Goal: Information Seeking & Learning: Find specific fact

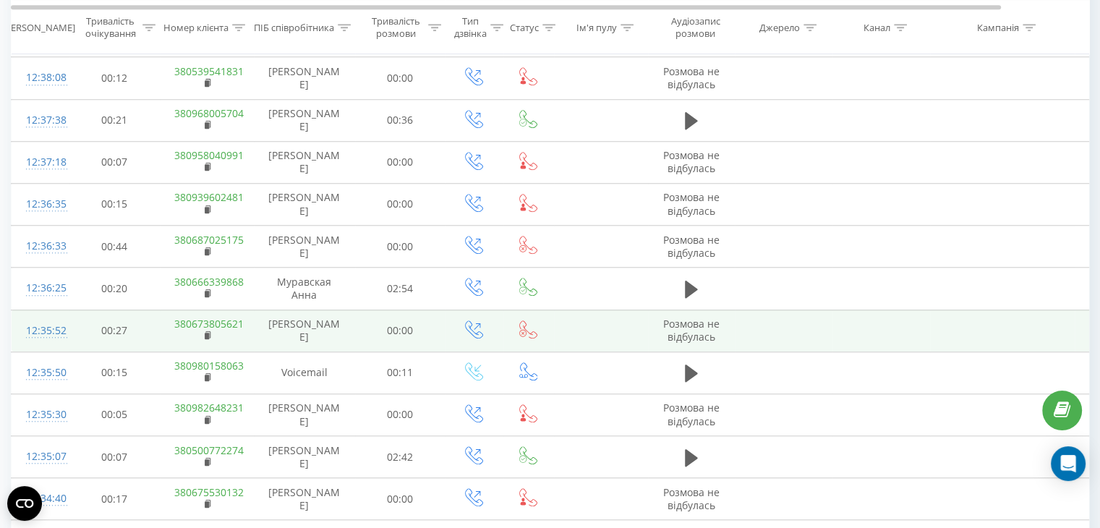
scroll to position [1283, 0]
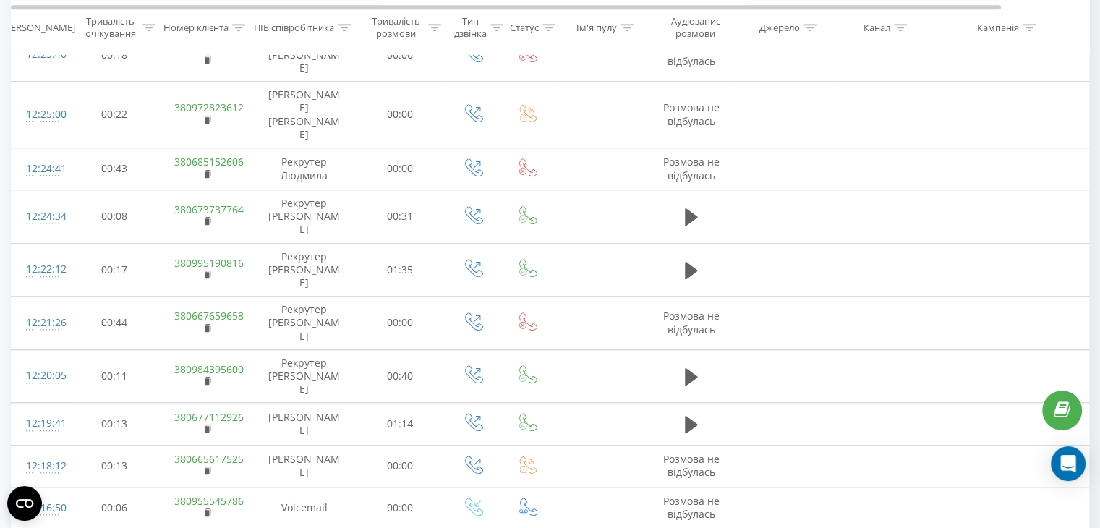
scroll to position [1283, 0]
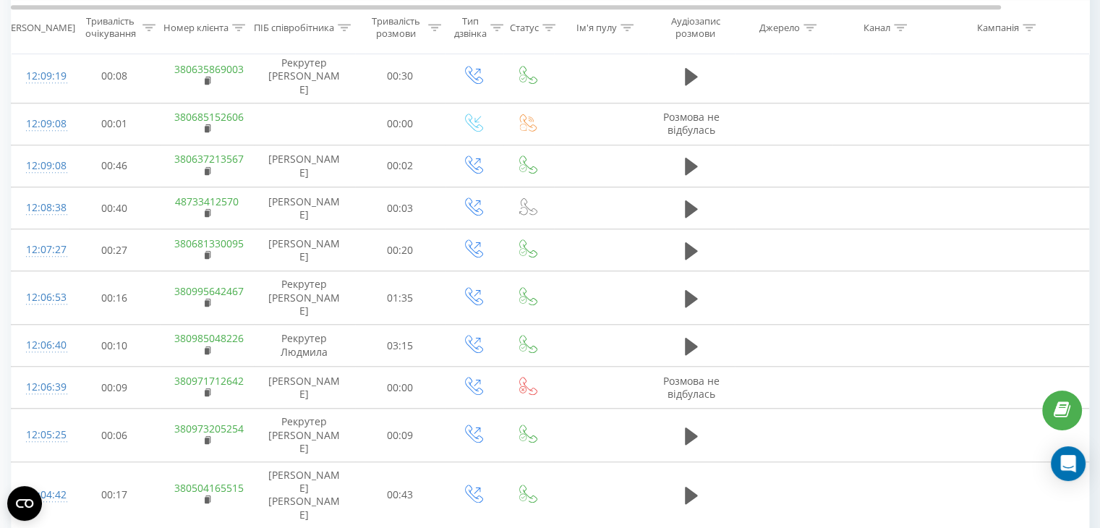
scroll to position [1238, 0]
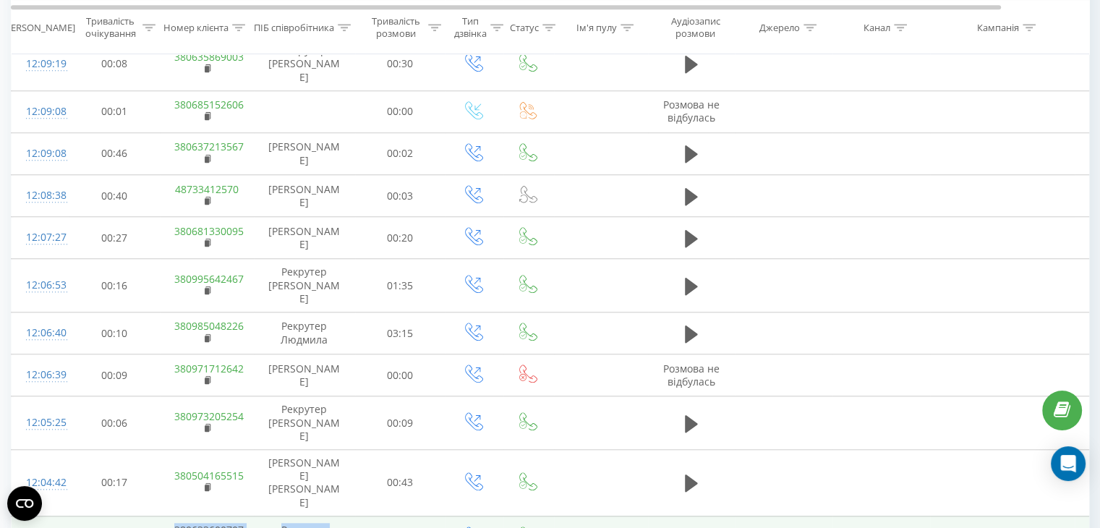
drag, startPoint x: 163, startPoint y: 359, endPoint x: 338, endPoint y: 383, distance: 177.3
click at [338, 516] on tr "12:03:27 00:13 380633600707 [PERSON_NAME] Людмила 01:29" at bounding box center [598, 537] width 1172 height 42
copy tr "380633600707 [PERSON_NAME] [PERSON_NAME]"
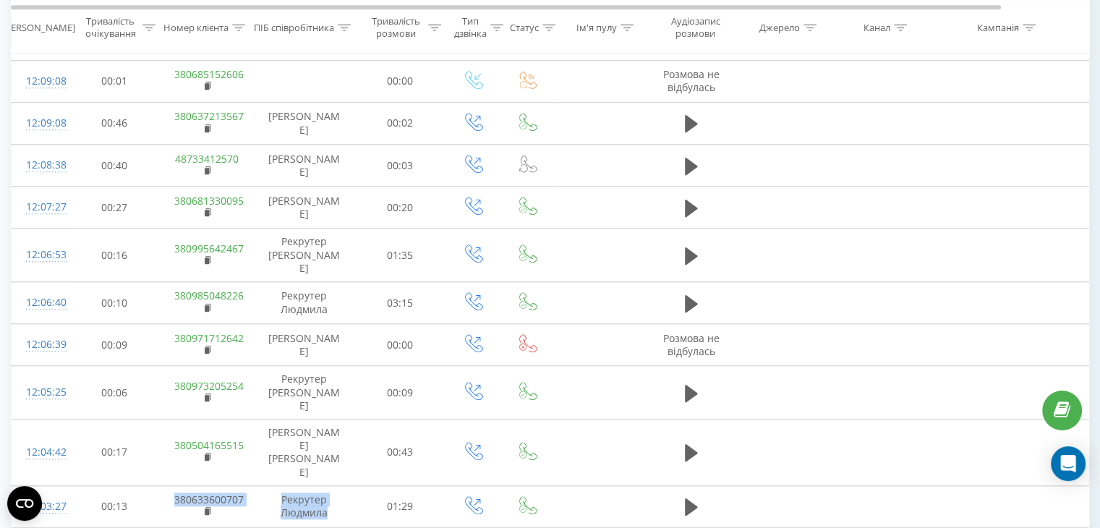
scroll to position [1283, 0]
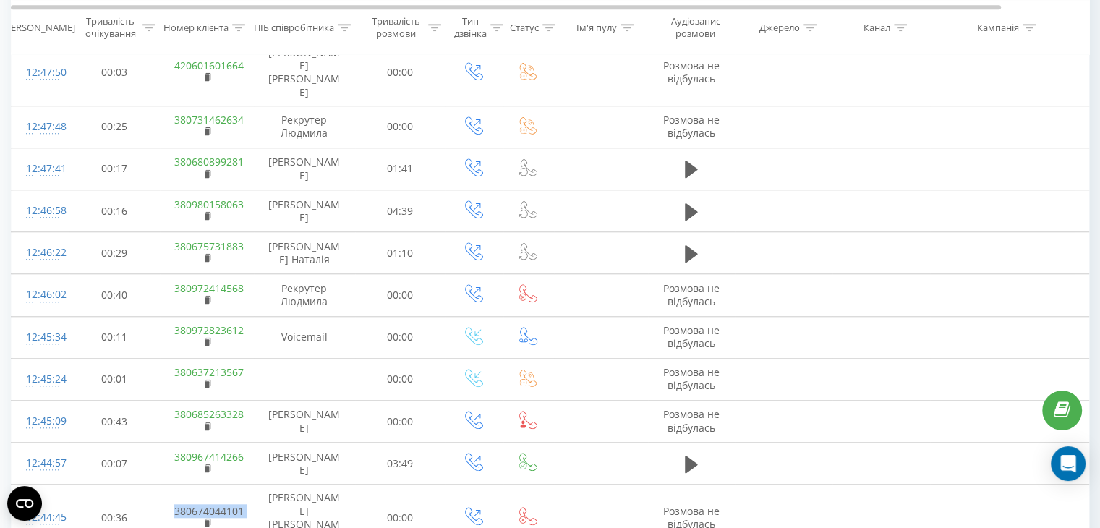
scroll to position [1283, 0]
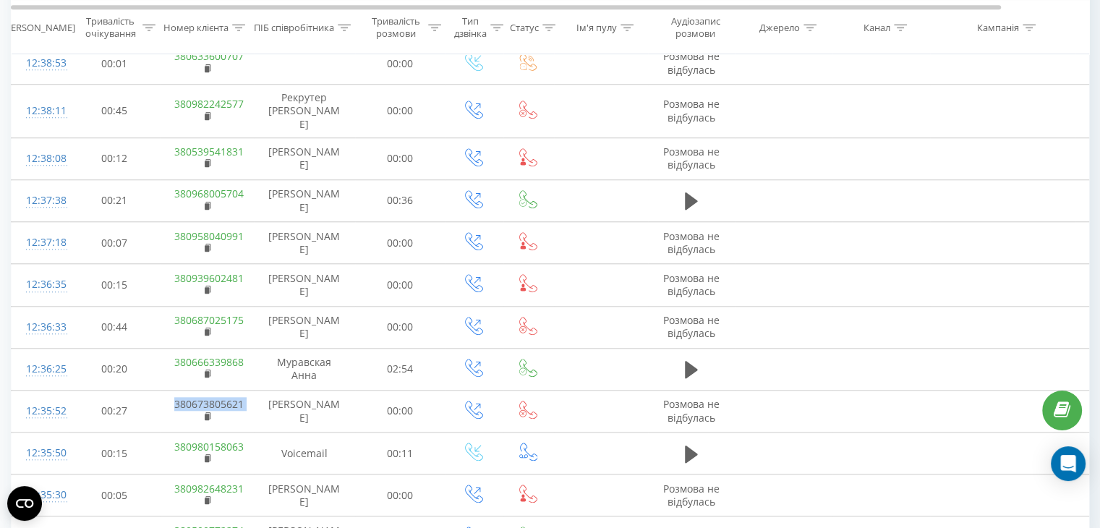
scroll to position [1283, 0]
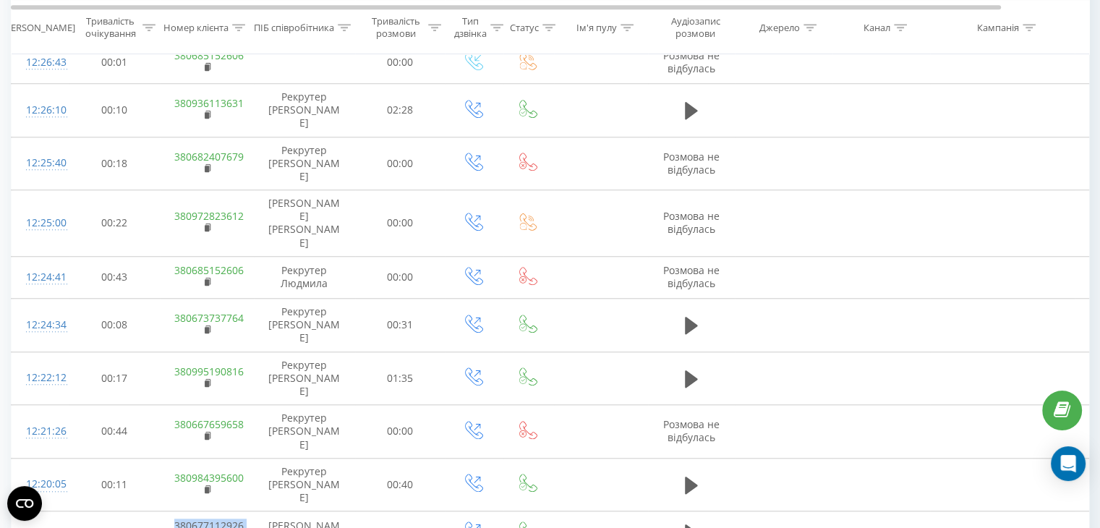
scroll to position [1283, 0]
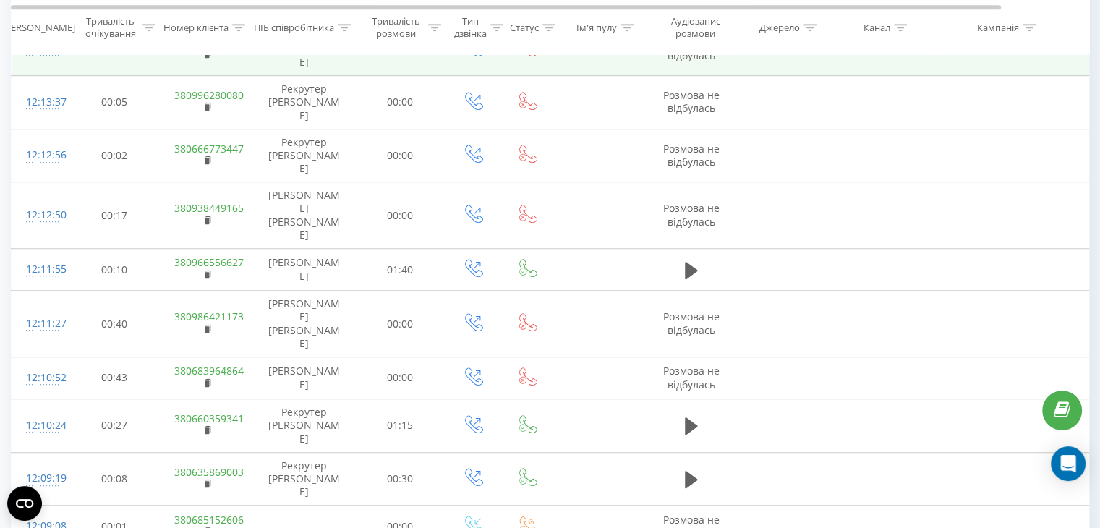
scroll to position [949, 0]
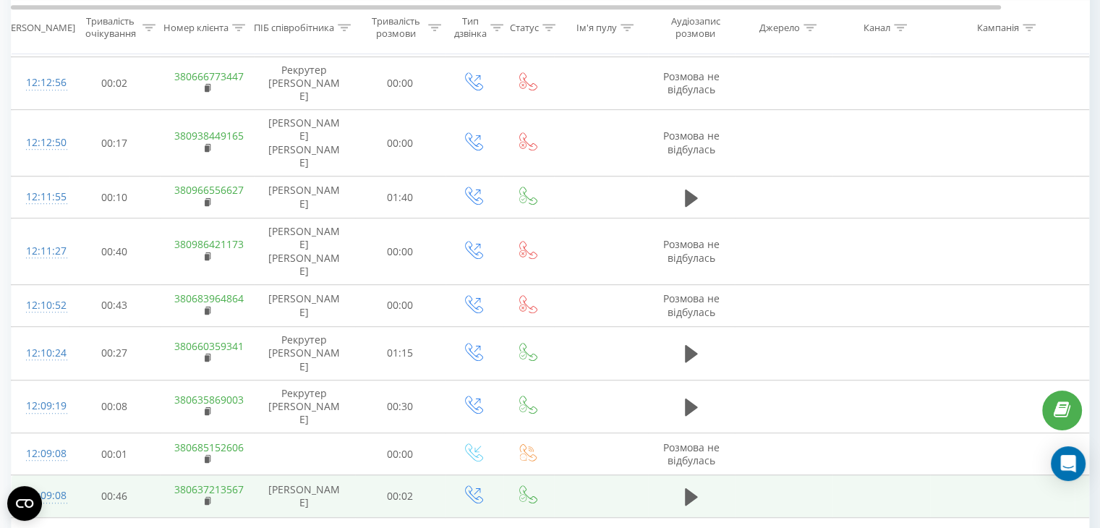
drag, startPoint x: 168, startPoint y: 356, endPoint x: 327, endPoint y: 376, distance: 160.4
click at [327, 475] on tr "12:09:08 00:46 380637213567 [PERSON_NAME] 00:02" at bounding box center [598, 496] width 1172 height 42
copy tr "380637213567 [PERSON_NAME]"
